Goal: Task Accomplishment & Management: Complete application form

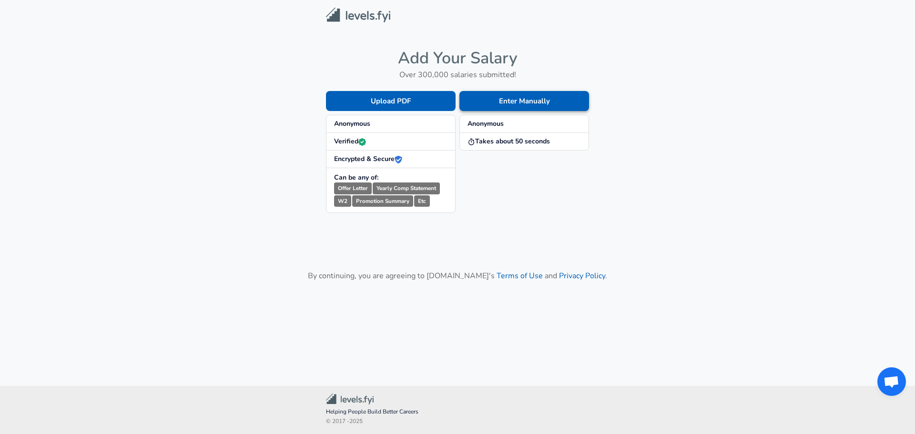
click at [505, 105] on button "Enter Manually" at bounding box center [524, 101] width 130 height 20
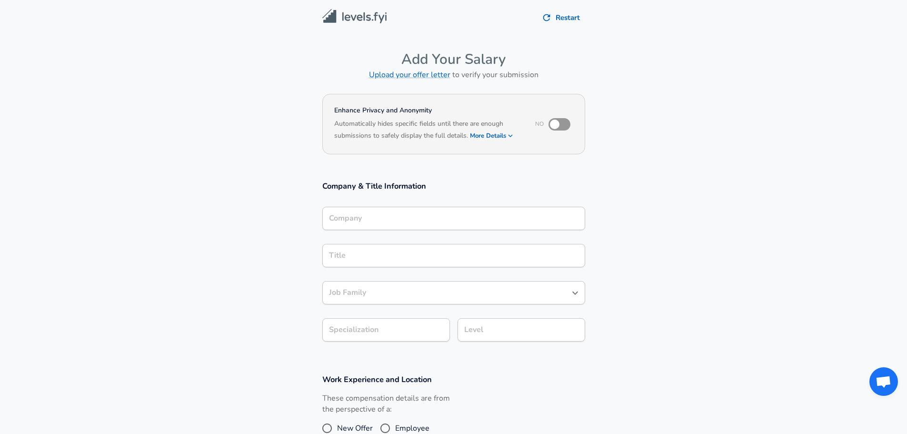
click at [401, 232] on div "Company Company" at bounding box center [454, 220] width 263 height 26
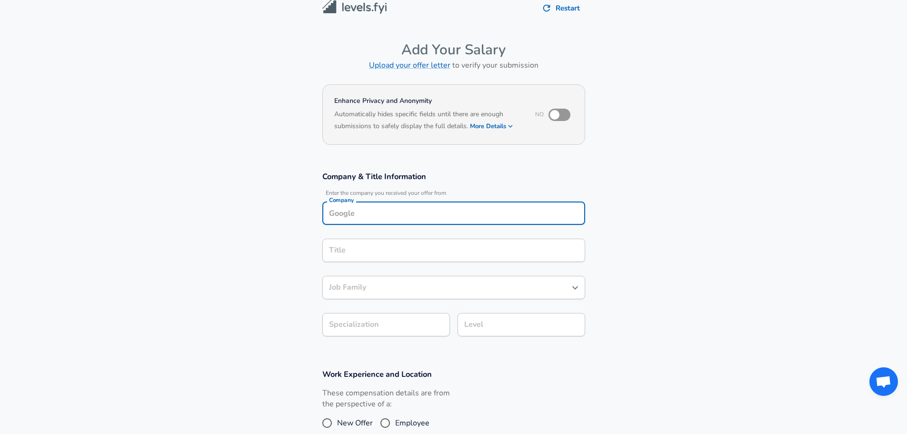
click at [406, 213] on input "Company" at bounding box center [454, 213] width 254 height 15
click at [356, 233] on strong "Airbus" at bounding box center [353, 236] width 21 height 10
type input "Airbus"
click at [361, 252] on input "Title" at bounding box center [454, 250] width 254 height 15
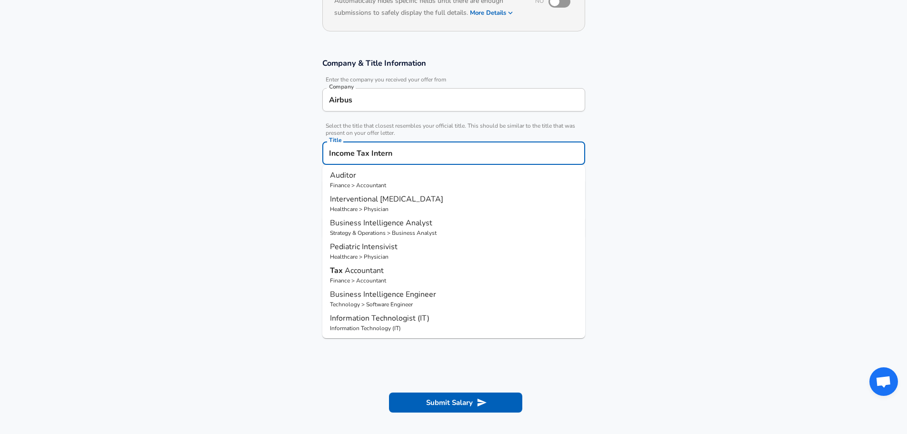
scroll to position [124, 0]
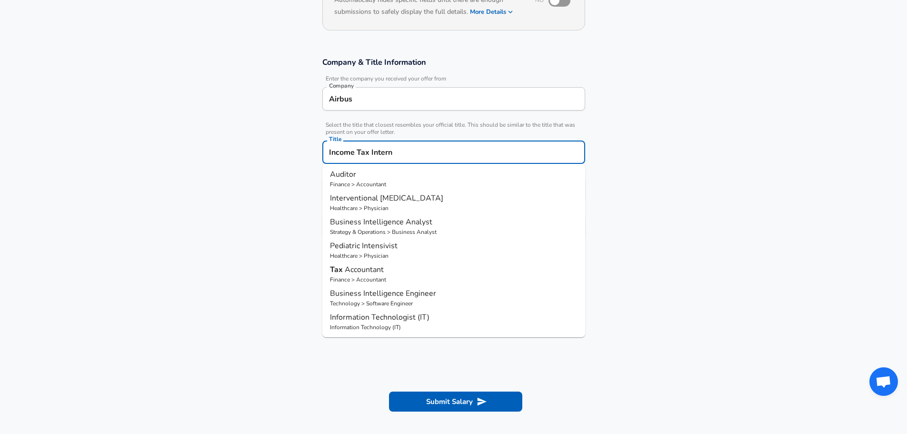
click at [362, 270] on span "Accountant" at bounding box center [364, 269] width 39 height 10
type input "Tax Accountant"
type input "Accountant"
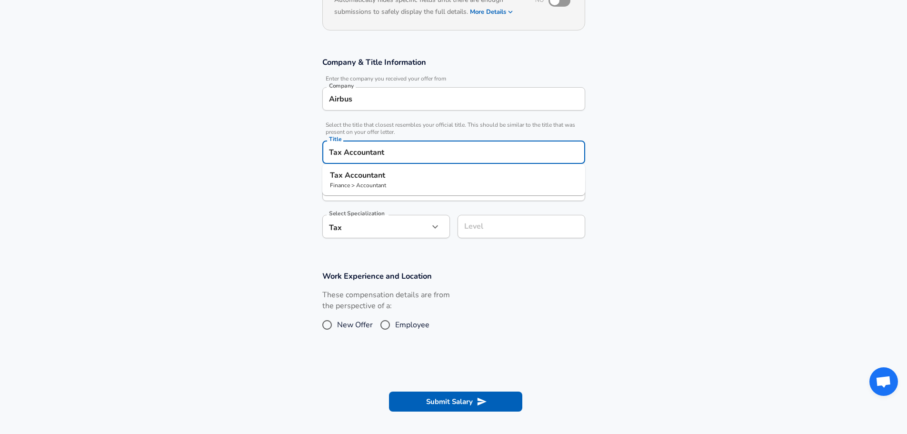
click at [412, 153] on input "Tax Accountant" at bounding box center [454, 152] width 254 height 15
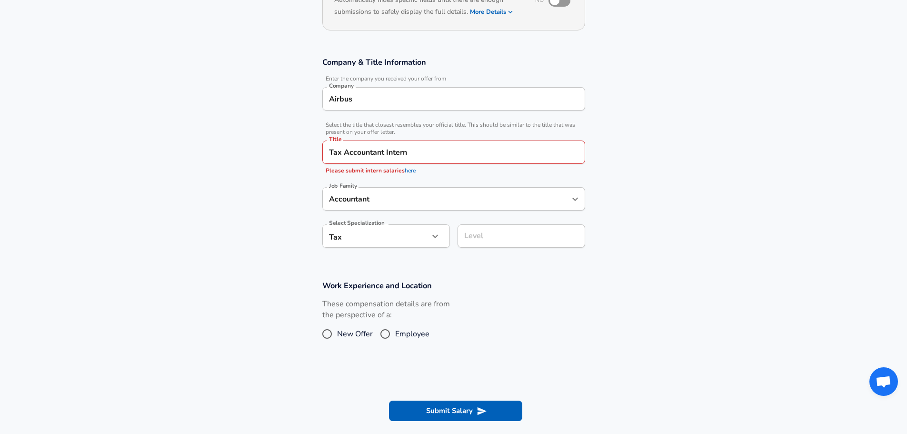
click at [261, 208] on section "Company & Title Information Enter the company you received your offer from Comp…" at bounding box center [453, 157] width 907 height 223
click at [410, 170] on link "here" at bounding box center [410, 171] width 11 height 8
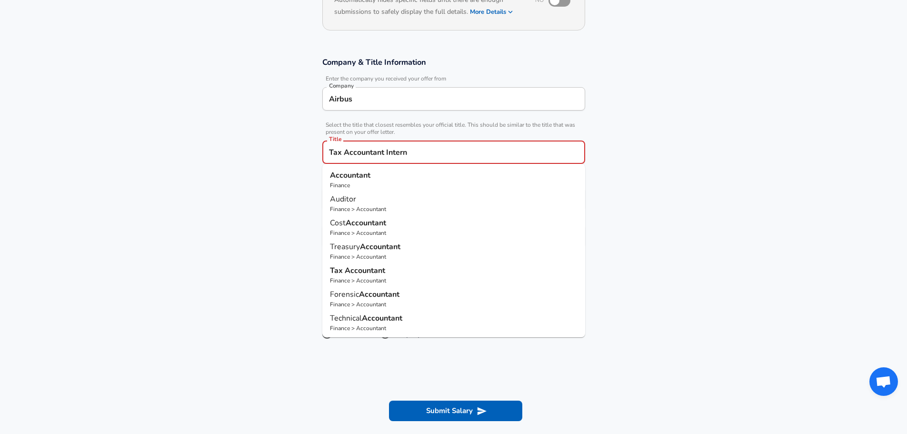
click at [454, 153] on input "Tax Accountant Intern" at bounding box center [454, 152] width 254 height 15
click at [391, 180] on p "Accountant" at bounding box center [454, 175] width 248 height 11
type input "Accountant"
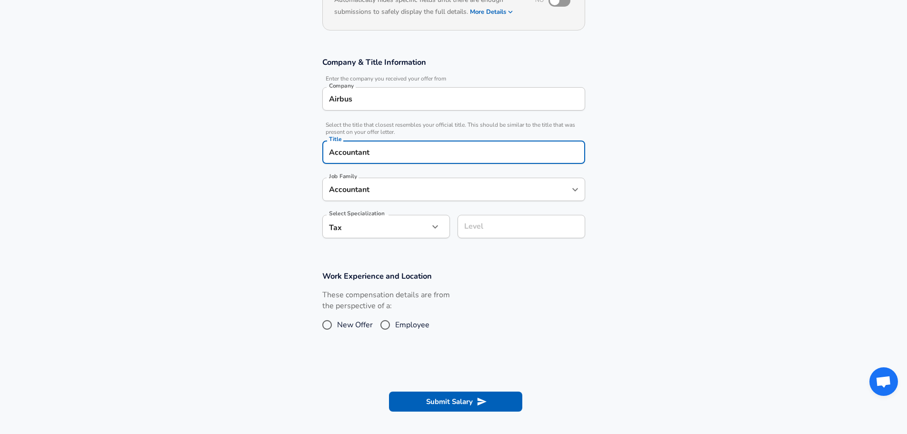
drag, startPoint x: 418, startPoint y: 198, endPoint x: 278, endPoint y: 197, distance: 139.6
click at [278, 197] on section "Company & Title Information Enter the company you received your offer from Comp…" at bounding box center [453, 153] width 907 height 214
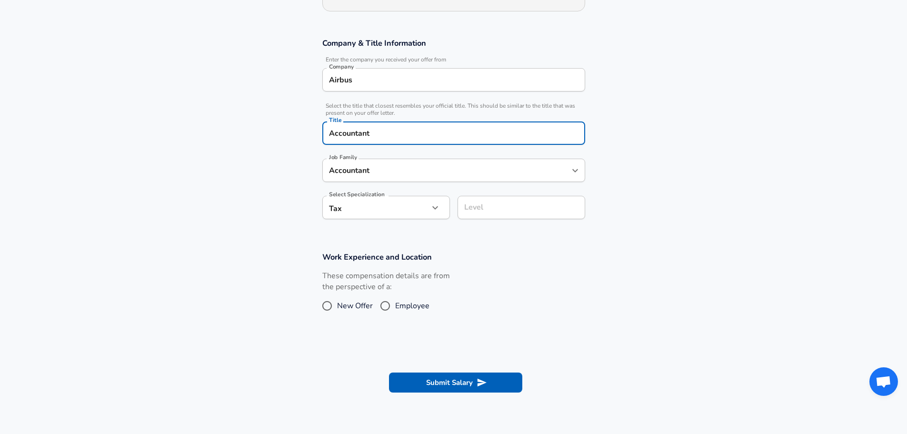
click at [353, 178] on input "Accountant" at bounding box center [447, 170] width 240 height 15
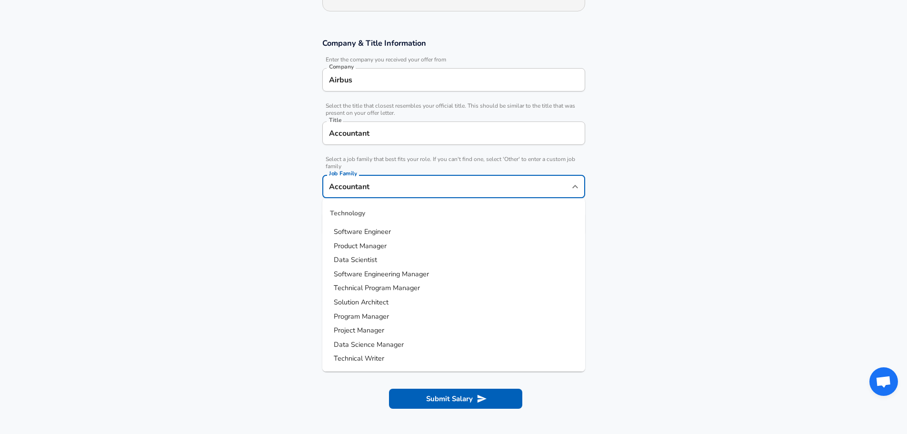
scroll to position [652, 0]
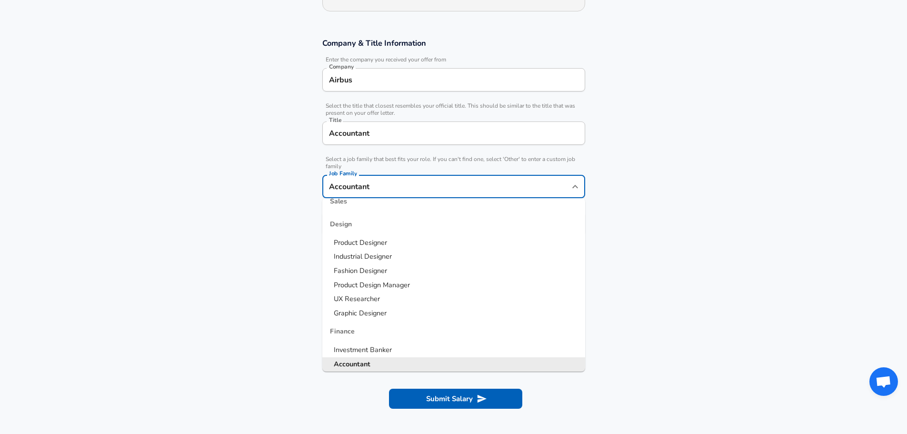
click at [262, 241] on section "Company & Title Information Enter the company you received your offer from Comp…" at bounding box center [453, 142] width 907 height 230
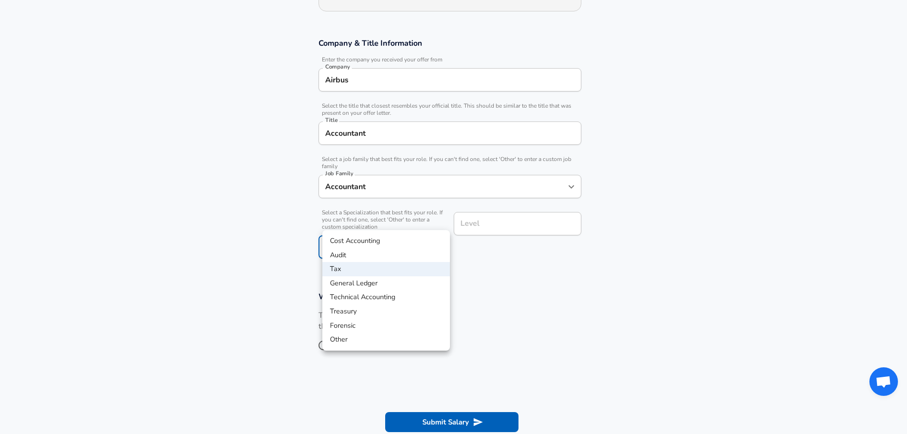
click at [386, 229] on body "Restart Add Your Salary Upload your offer letter to verify your submission Enha…" at bounding box center [453, 74] width 907 height 434
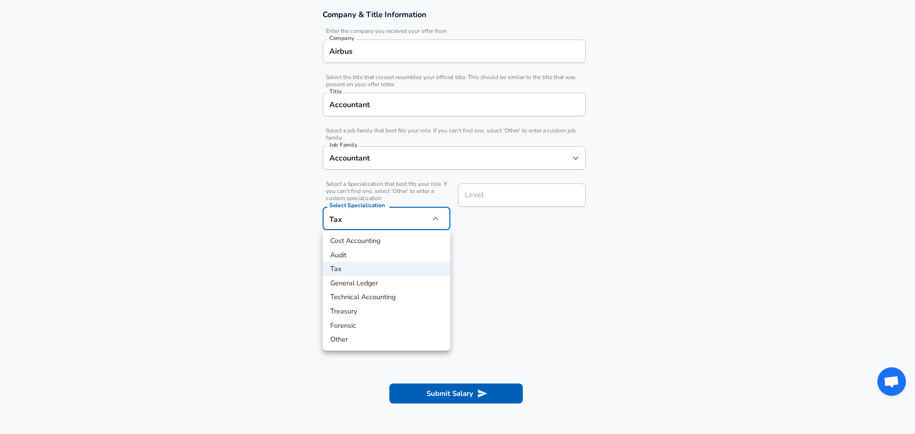
click at [272, 241] on div at bounding box center [457, 217] width 915 height 434
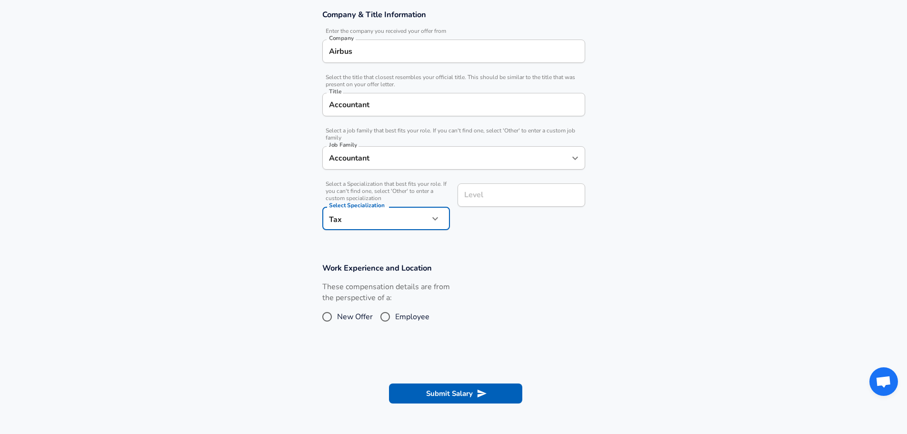
click at [492, 204] on div "Level" at bounding box center [522, 194] width 128 height 23
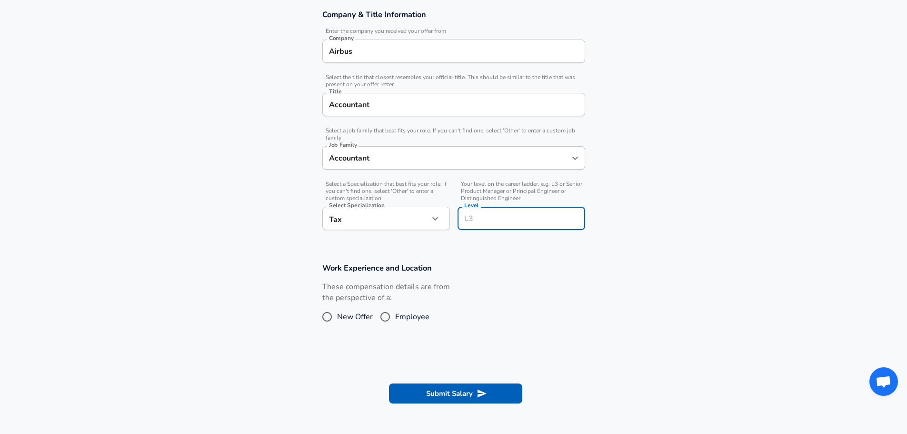
scroll to position [191, 0]
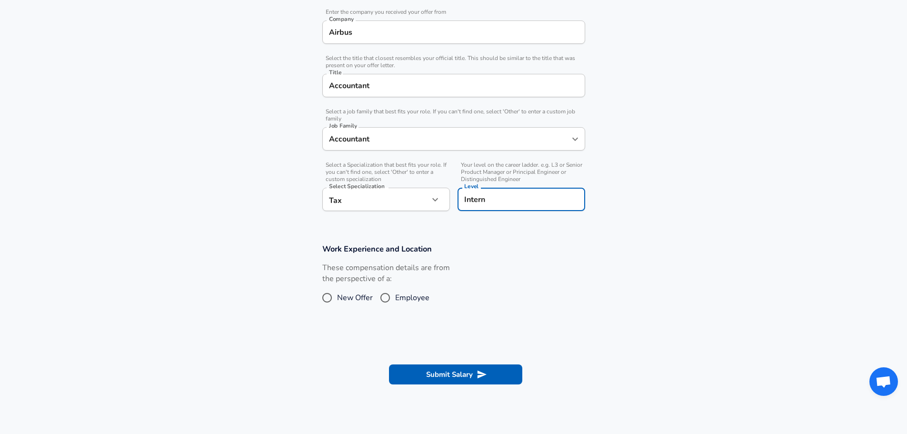
type input "Intern"
click at [392, 295] on div "These compensation details are from the perspective of a: New Offer Employee" at bounding box center [387, 287] width 128 height 50
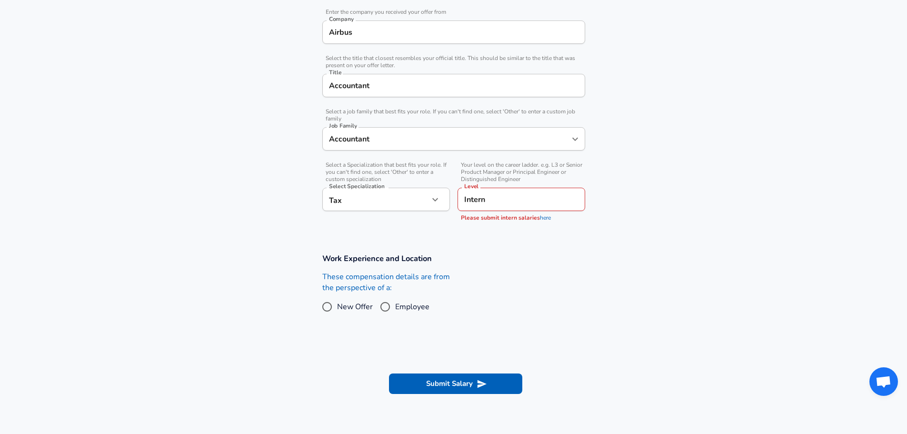
click at [515, 203] on input "Intern" at bounding box center [521, 199] width 119 height 15
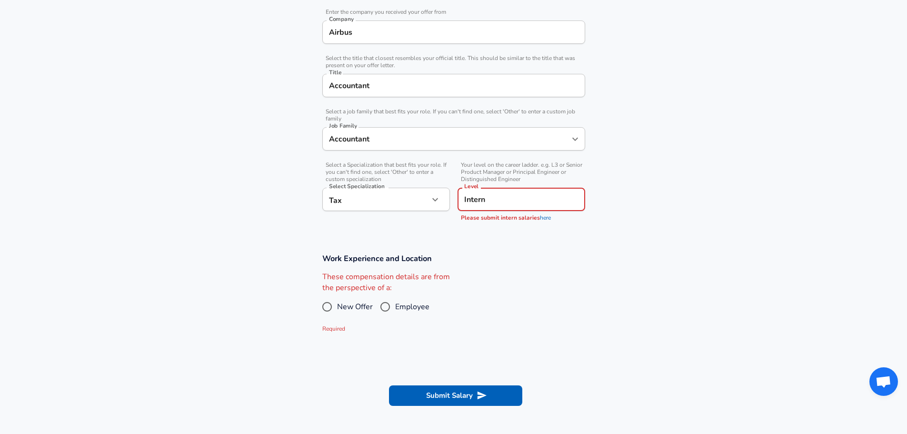
click at [383, 310] on input "Employee" at bounding box center [385, 306] width 20 height 15
radio input "true"
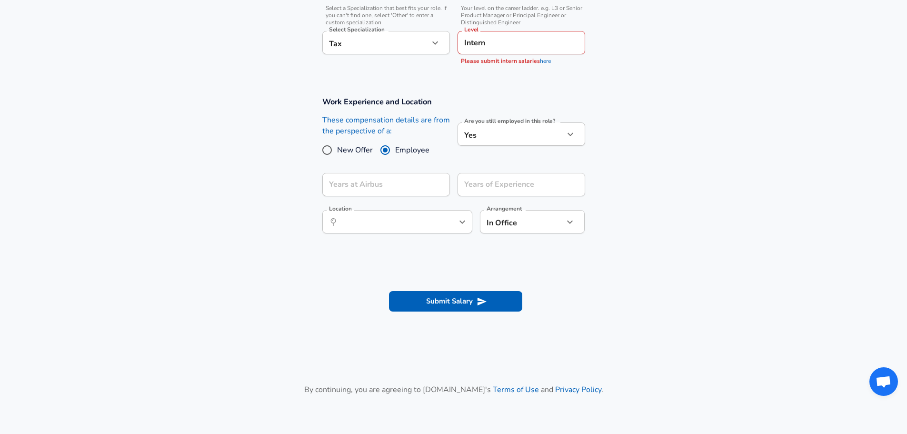
scroll to position [381, 0]
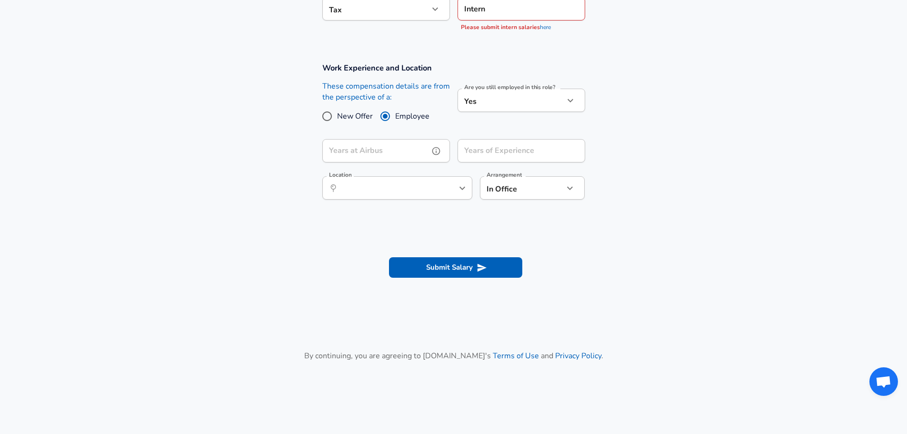
click at [387, 156] on input "Years at Airbus" at bounding box center [376, 150] width 107 height 23
type input "0"
click at [501, 143] on div "Years of Experience Years of Experience" at bounding box center [522, 152] width 128 height 26
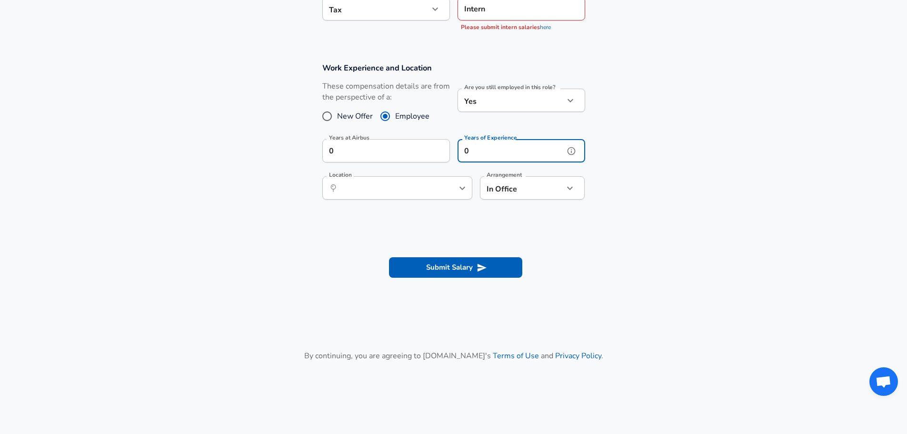
type input "0"
click at [419, 192] on input "Location" at bounding box center [387, 188] width 98 height 15
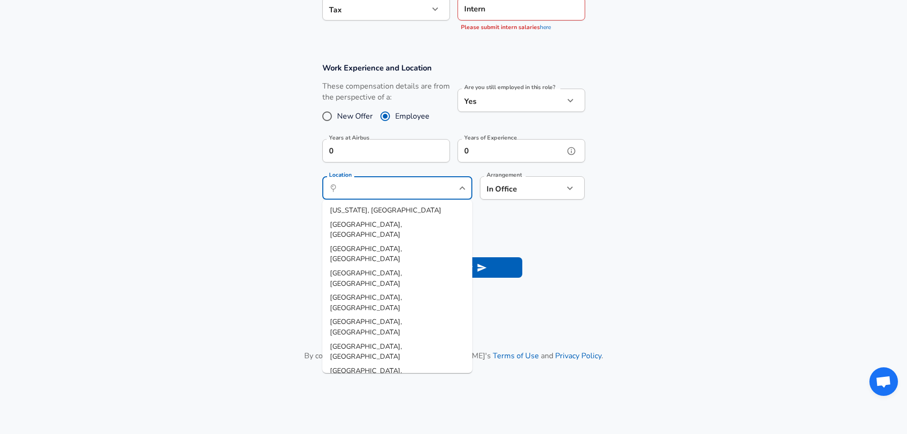
click at [483, 150] on input "0" at bounding box center [511, 150] width 107 height 23
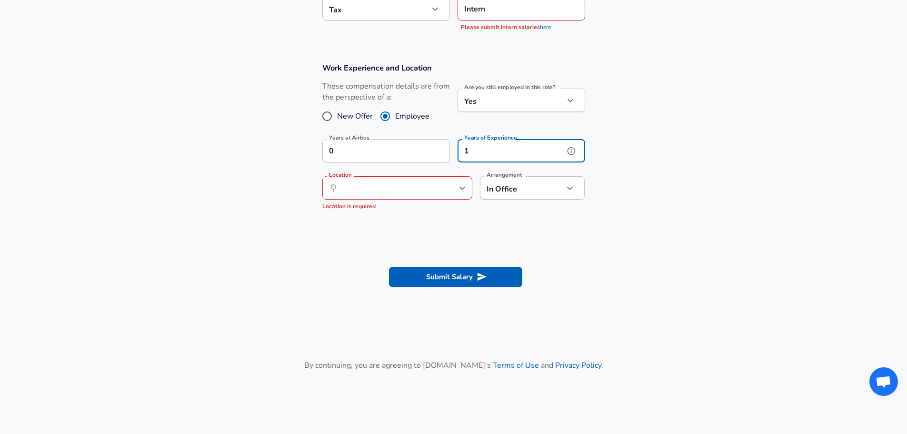
type input "1"
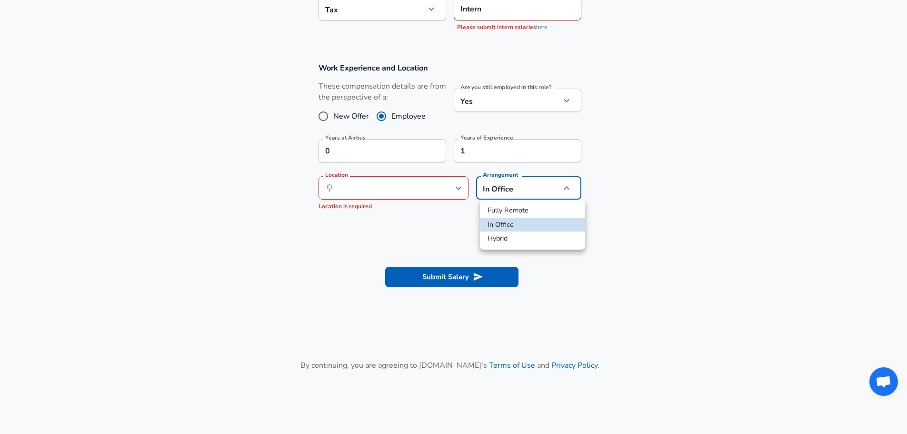
click at [502, 149] on div at bounding box center [457, 217] width 915 height 434
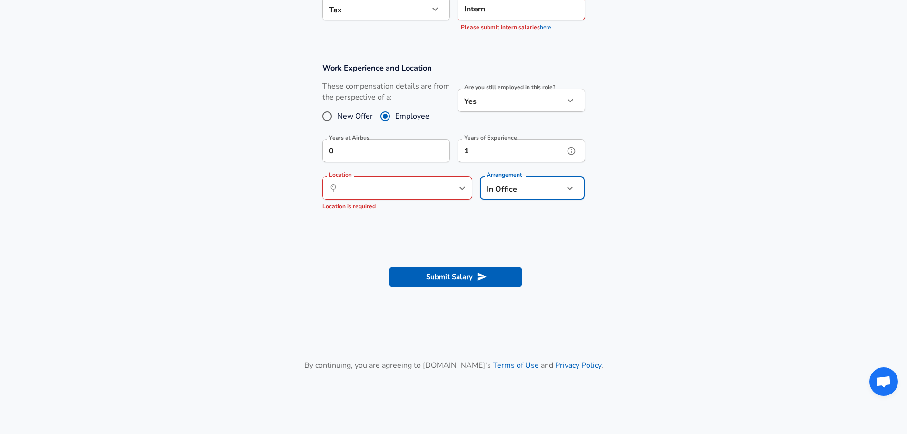
click at [475, 147] on input "1" at bounding box center [511, 150] width 107 height 23
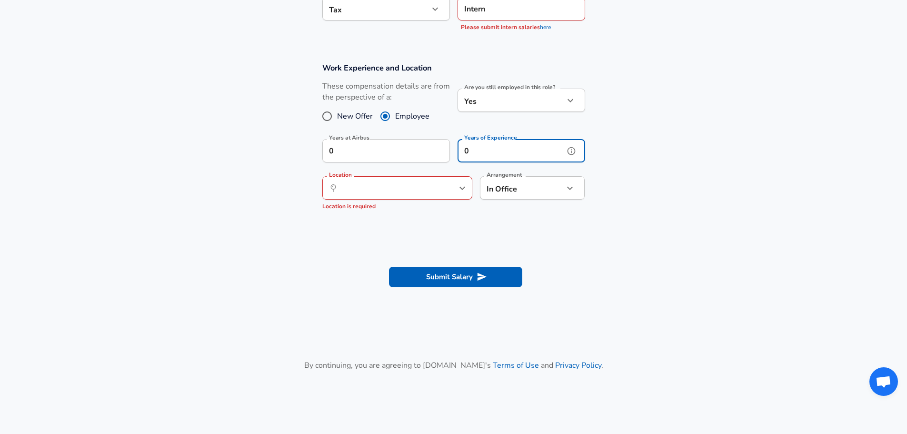
type input "0"
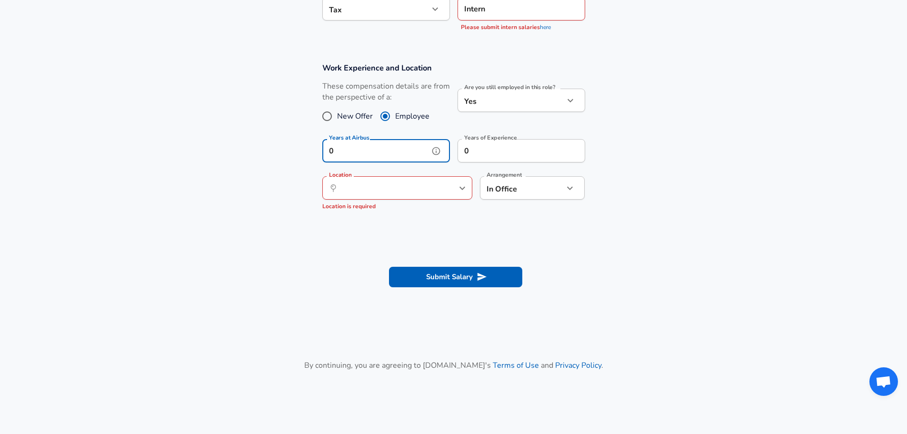
click at [390, 157] on input "0" at bounding box center [376, 150] width 107 height 23
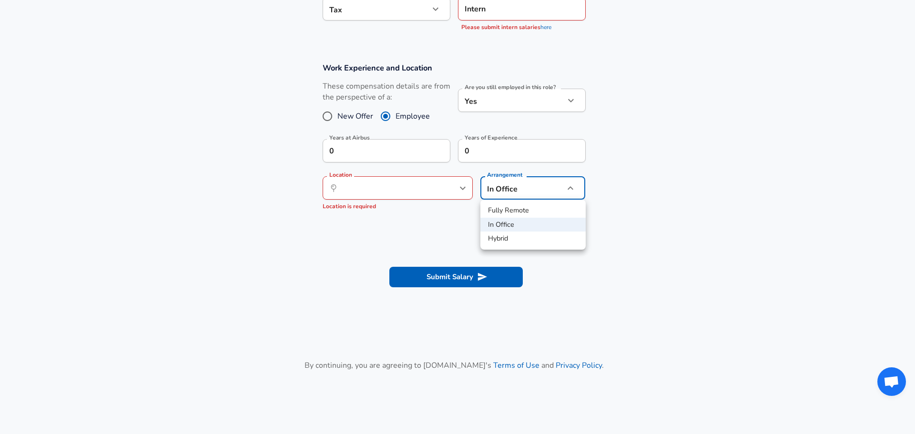
click at [499, 240] on li "Hybrid" at bounding box center [532, 239] width 105 height 14
type input "hybrid"
click at [436, 188] on div "​ Location" at bounding box center [398, 187] width 150 height 23
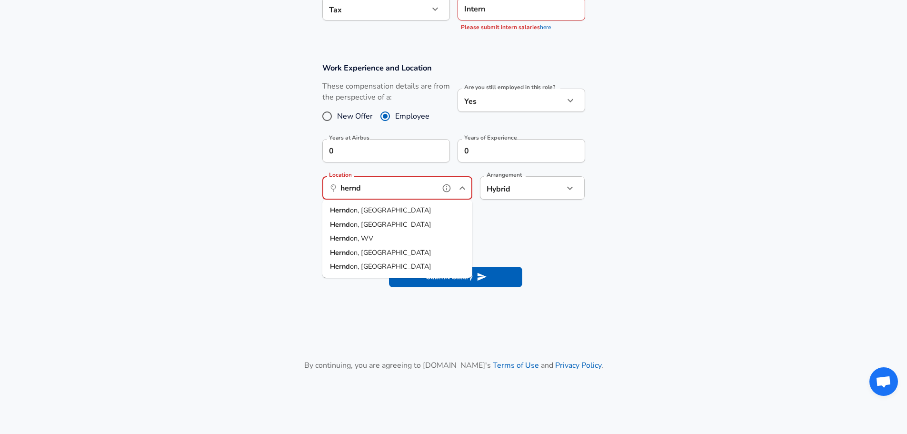
click at [360, 210] on span "on, [GEOGRAPHIC_DATA]" at bounding box center [390, 210] width 81 height 10
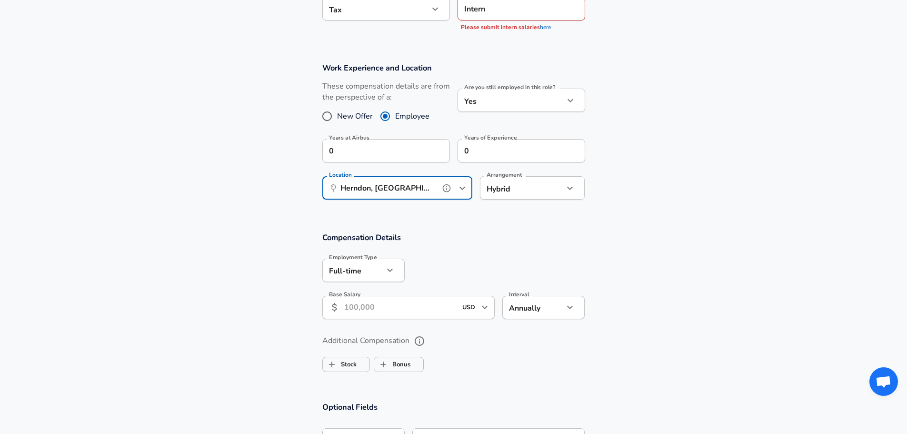
type input "Herndon, [GEOGRAPHIC_DATA]"
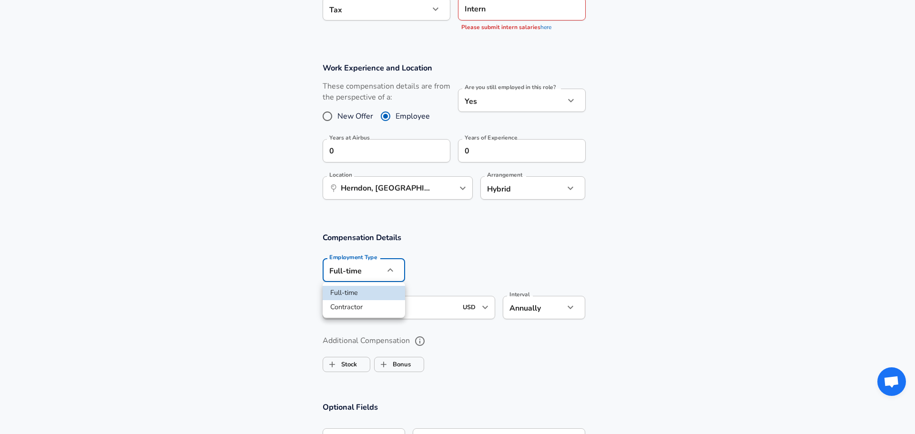
click at [392, 292] on li "Full-time" at bounding box center [364, 293] width 82 height 14
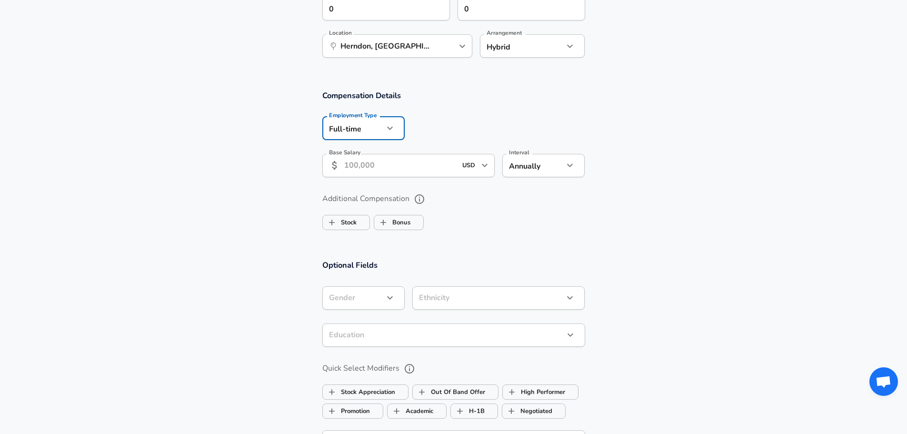
scroll to position [524, 0]
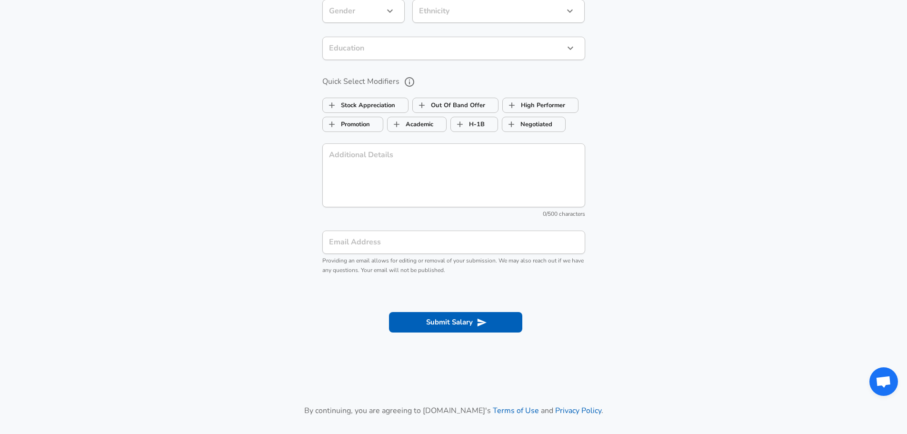
click at [450, 323] on button "Submit Salary" at bounding box center [455, 322] width 133 height 20
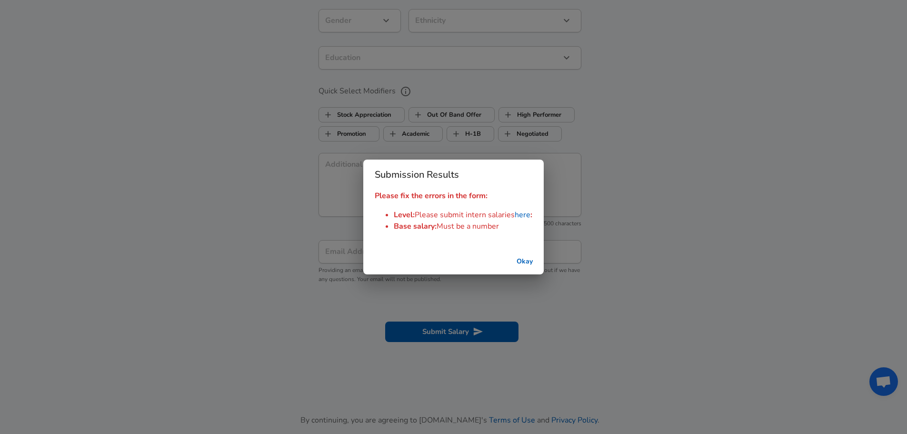
scroll to position [819, 0]
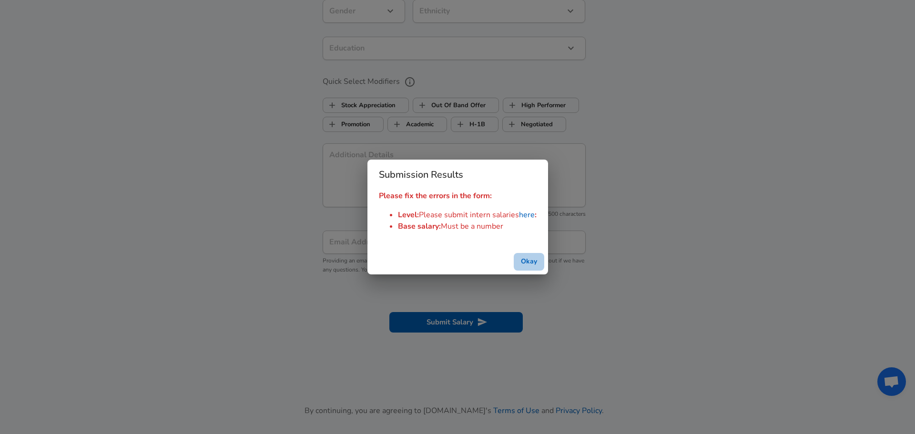
click at [528, 257] on button "Okay" at bounding box center [529, 262] width 30 height 18
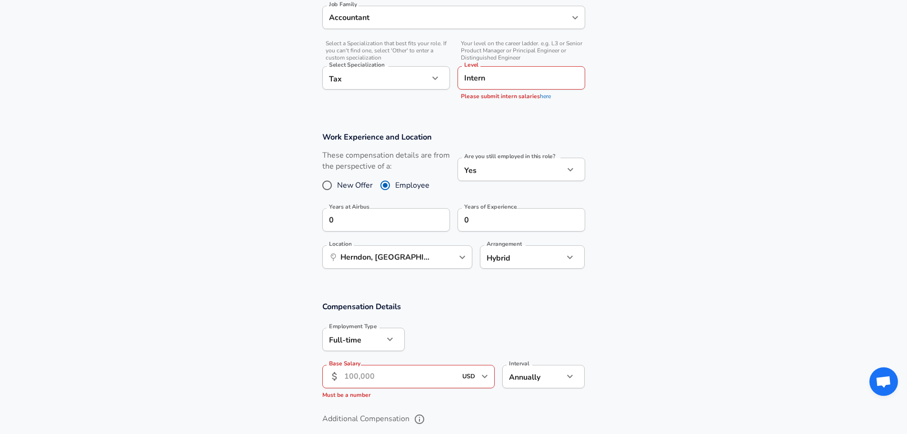
scroll to position [295, 0]
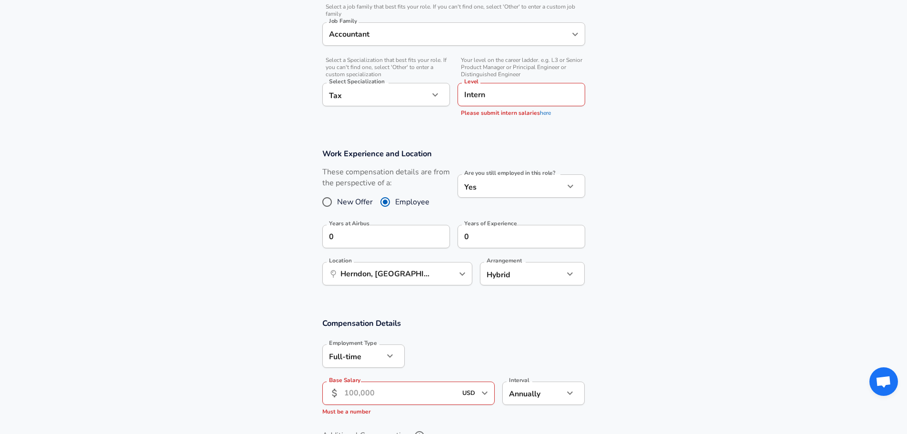
click at [334, 202] on input "New Offer" at bounding box center [327, 201] width 20 height 15
radio input "true"
click at [405, 193] on div "These compensation details are from the perspective of a: New Offer Employee" at bounding box center [387, 192] width 128 height 50
click at [406, 204] on span "Employee" at bounding box center [412, 201] width 34 height 11
click at [395, 204] on input "Employee" at bounding box center [385, 201] width 20 height 15
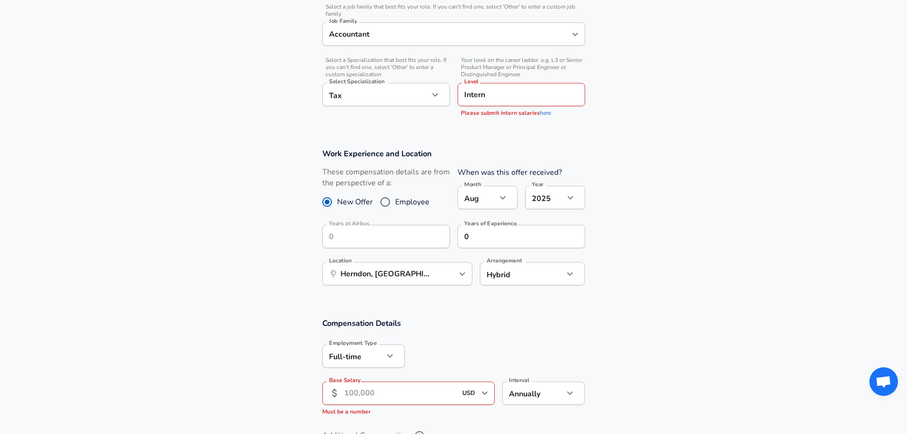
radio input "true"
radio input "false"
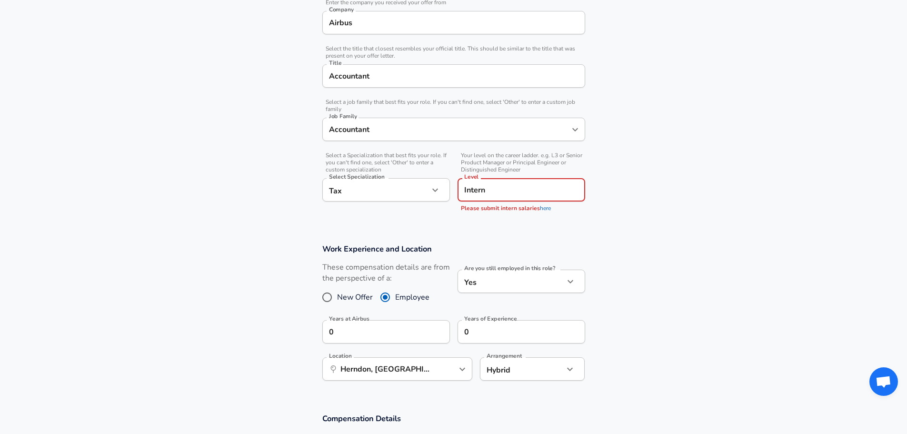
scroll to position [0, 0]
drag, startPoint x: 493, startPoint y: 195, endPoint x: 452, endPoint y: 198, distance: 41.5
click at [452, 198] on div "Your level on the career ladder. e.g. L3 or Senior Product Manager or Principal…" at bounding box center [517, 182] width 135 height 70
type input "Associate"
click at [554, 231] on form "Enhance Privacy and Anonymity No Automatically hides specific fields until ther…" at bounding box center [453, 429] width 907 height 1076
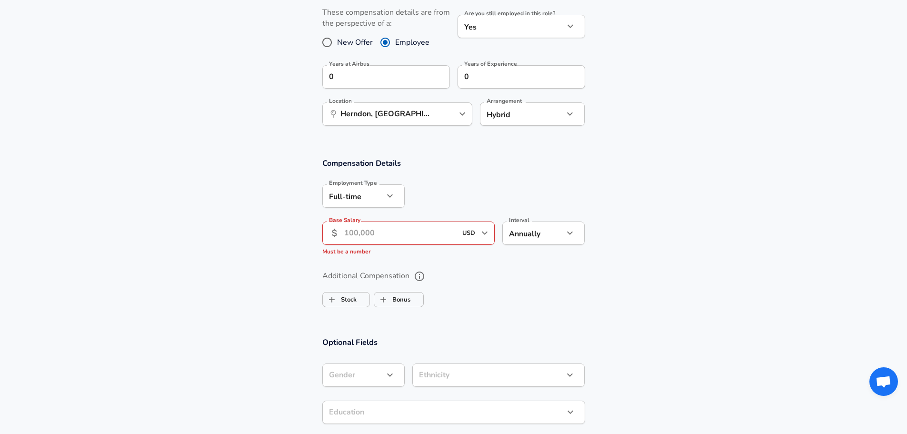
scroll to position [534, 0]
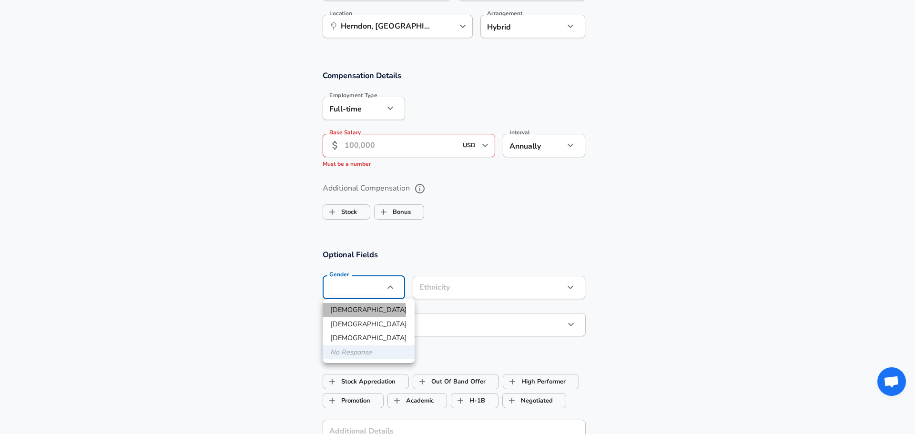
click at [337, 312] on li "[DEMOGRAPHIC_DATA]" at bounding box center [369, 310] width 92 height 14
type input "[DEMOGRAPHIC_DATA]"
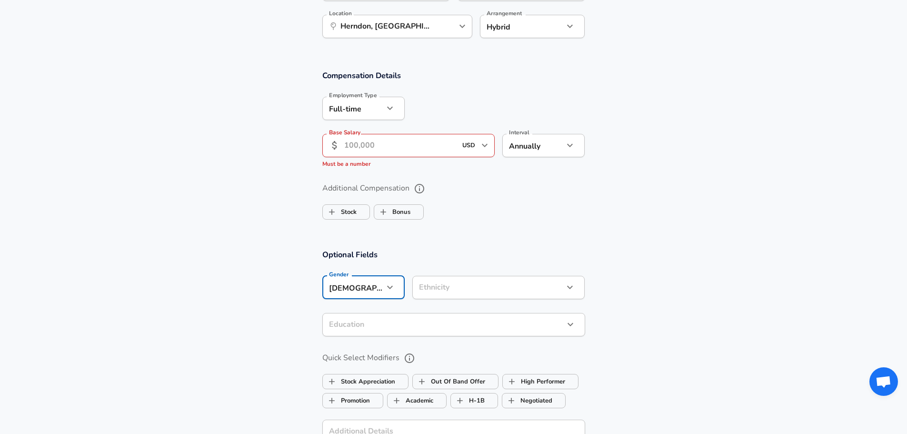
click at [382, 138] on input "Base Salary" at bounding box center [400, 145] width 113 height 23
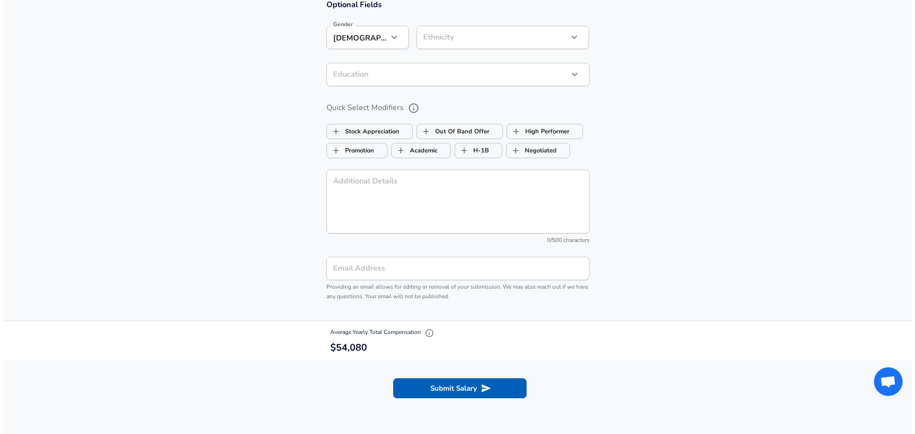
scroll to position [949, 0]
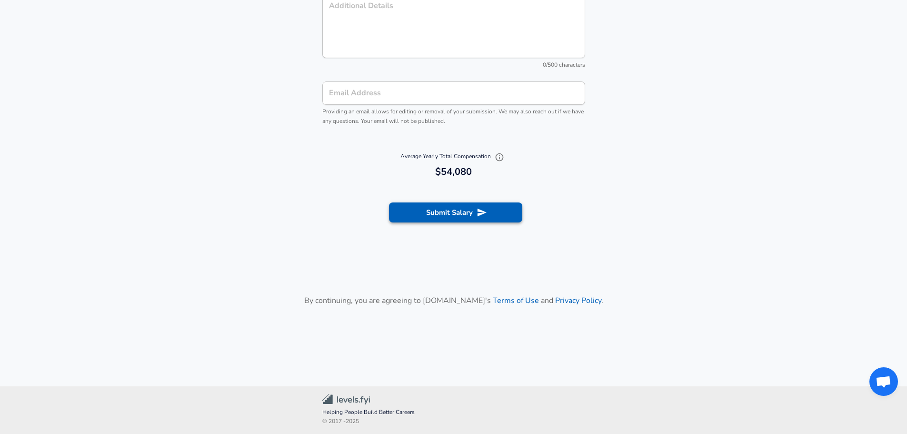
type input "54,080"
click at [477, 213] on icon "submit" at bounding box center [482, 212] width 10 height 10
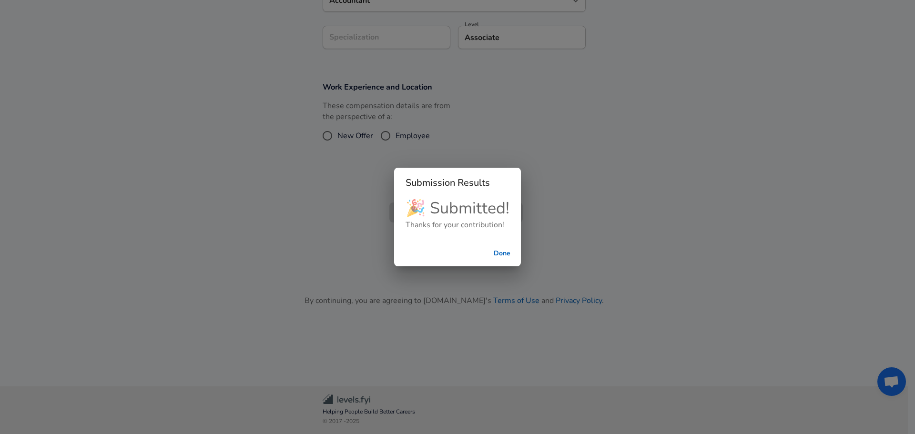
scroll to position [292, 0]
